Goal: Task Accomplishment & Management: Use online tool/utility

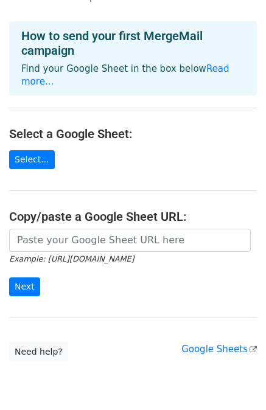
scroll to position [15, 0]
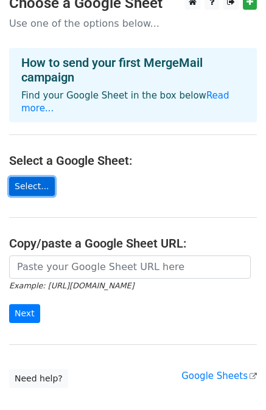
click at [39, 177] on link "Select..." at bounding box center [32, 186] width 46 height 19
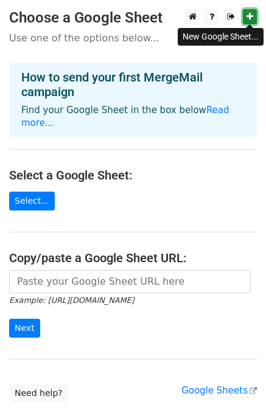
click at [249, 17] on icon at bounding box center [249, 16] width 7 height 9
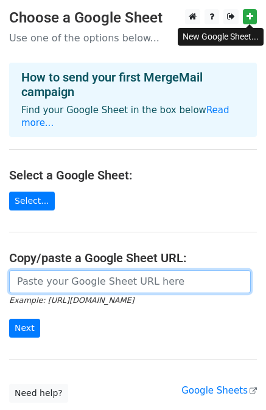
click at [69, 270] on input "url" at bounding box center [129, 281] width 241 height 23
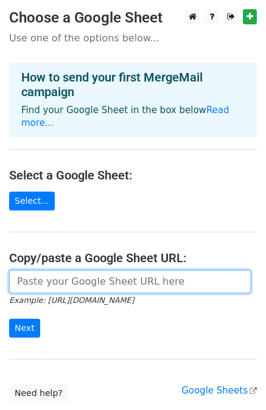
paste input "https://docs.google.com/spreadsheets/d/1Sg5c8J186FBaMLCEEJpncvmXfiDz9_U07V5bry0…"
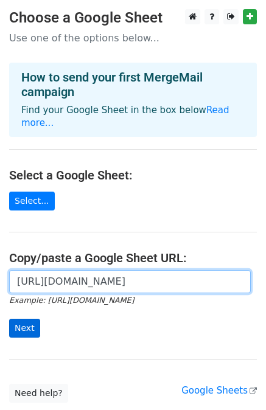
type input "https://docs.google.com/spreadsheets/d/1Sg5c8J186FBaMLCEEJpncvmXfiDz9_U07V5bry0…"
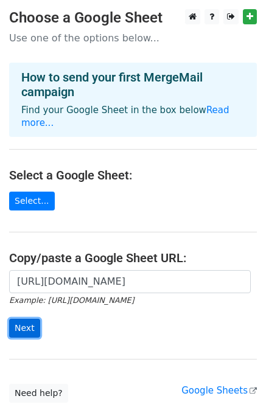
click at [24, 319] on input "Next" at bounding box center [24, 328] width 31 height 19
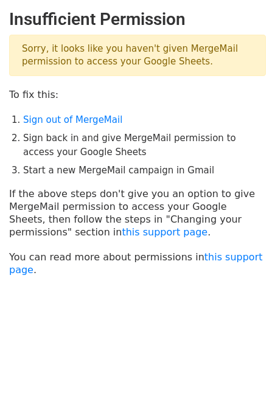
click at [66, 149] on li "Sign back in and give MergeMail permission to access your Google Sheets" at bounding box center [144, 144] width 243 height 27
click at [65, 139] on li "Sign back in and give MergeMail permission to access your Google Sheets" at bounding box center [144, 144] width 243 height 27
click at [44, 117] on link "Sign out of MergeMail" at bounding box center [72, 119] width 99 height 11
click at [78, 20] on h2 "Insufficient Permission" at bounding box center [137, 19] width 257 height 21
click at [71, 52] on p "Sorry, it looks like you haven't given MergeMail permission to access your Goog…" at bounding box center [137, 55] width 257 height 41
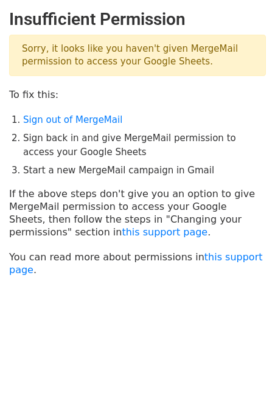
click at [26, 61] on p "Sorry, it looks like you haven't given MergeMail permission to access your Goog…" at bounding box center [137, 55] width 257 height 41
click at [226, 258] on link "this support page" at bounding box center [135, 263] width 253 height 24
